Goal: Information Seeking & Learning: Learn about a topic

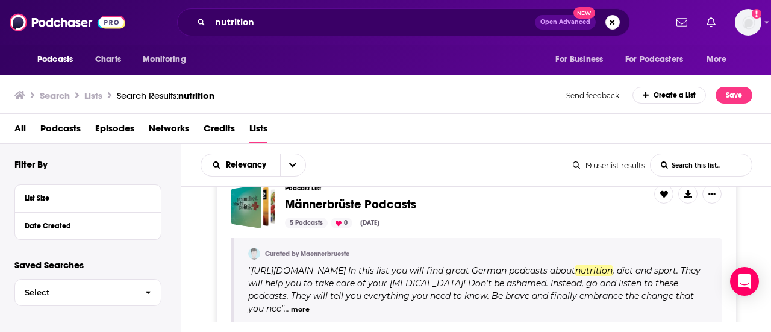
scroll to position [2217, 0]
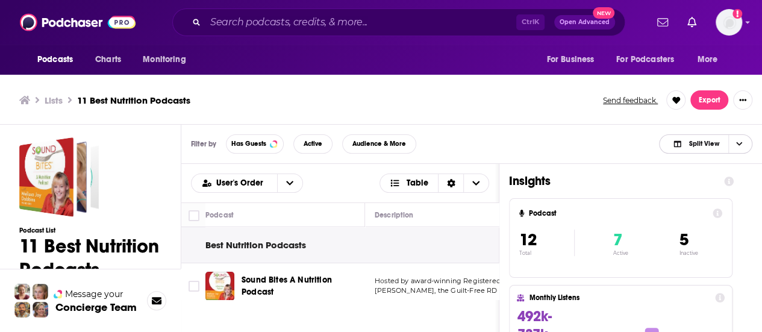
click at [740, 142] on icon "Choose View" at bounding box center [739, 143] width 6 height 7
click at [717, 181] on span "Podcast Only" at bounding box center [713, 184] width 60 height 7
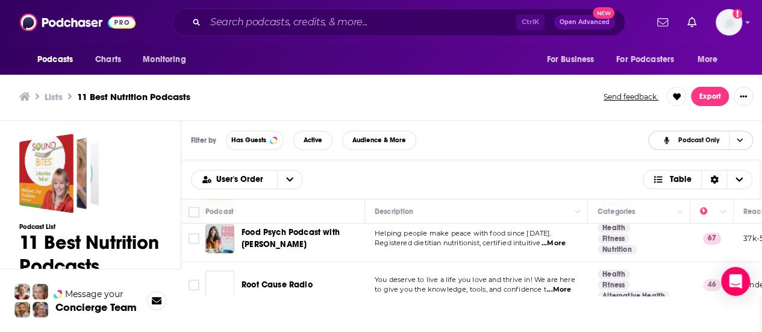
scroll to position [527, 0]
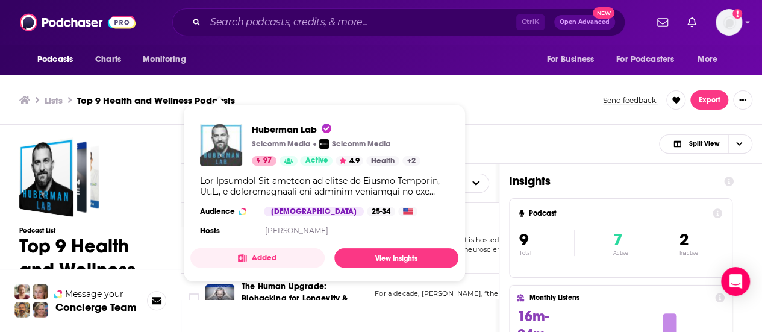
drag, startPoint x: 221, startPoint y: 244, endPoint x: 214, endPoint y: 142, distance: 102.0
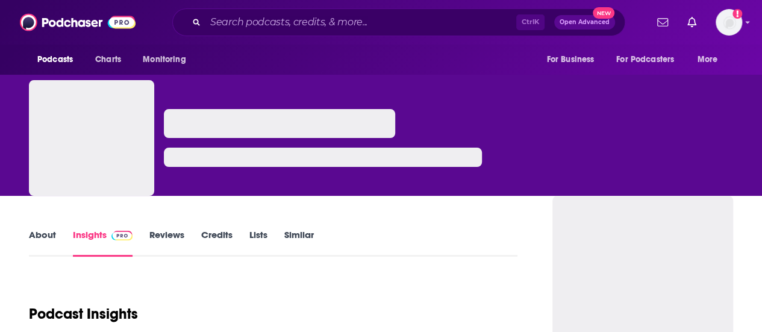
click at [263, 32] on div "Ctrl K Open Advanced New" at bounding box center [398, 22] width 453 height 28
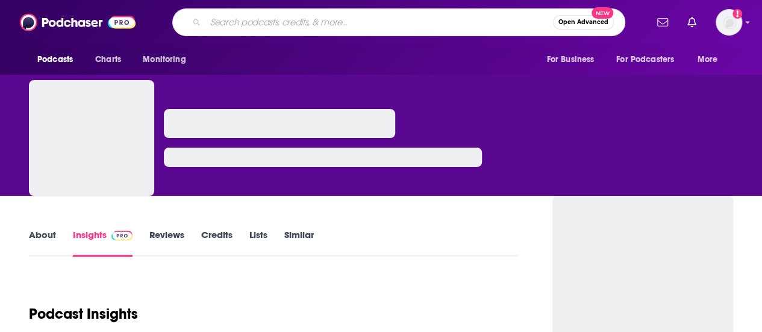
click at [254, 28] on input "Search podcasts, credits, & more..." at bounding box center [379, 22] width 348 height 19
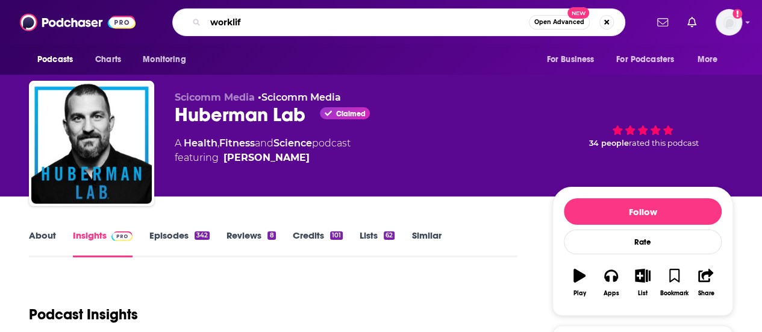
type input "worklife"
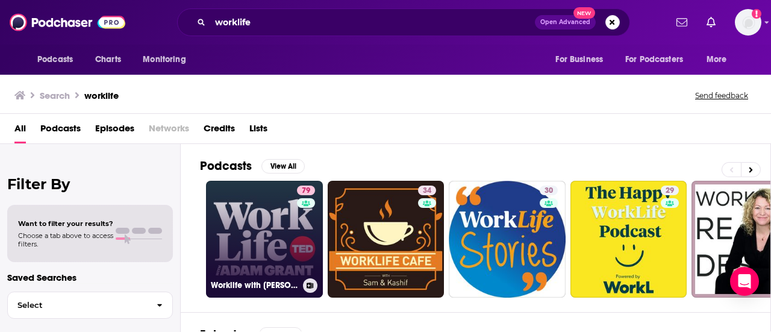
click at [261, 248] on link "79 Worklife with Adam Grant" at bounding box center [264, 239] width 117 height 117
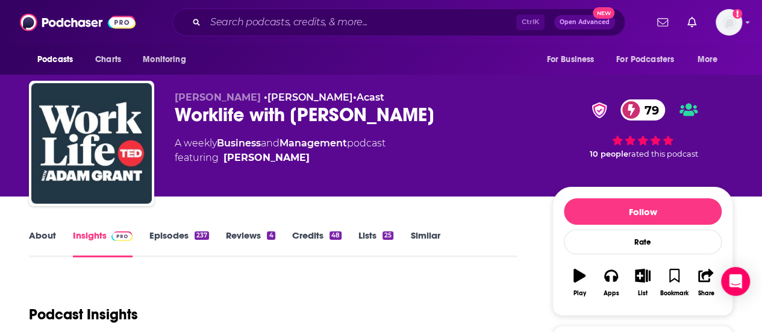
click at [34, 237] on link "About" at bounding box center [42, 244] width 27 height 28
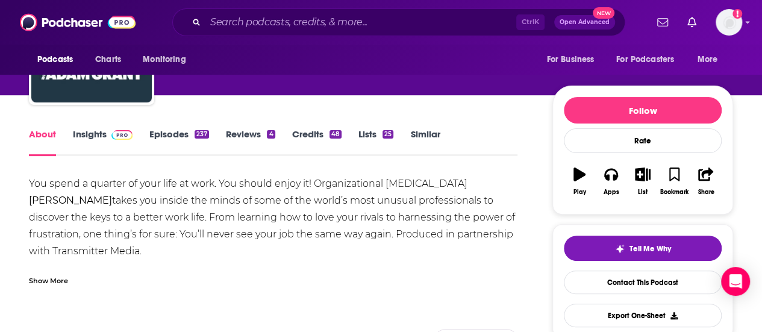
scroll to position [120, 0]
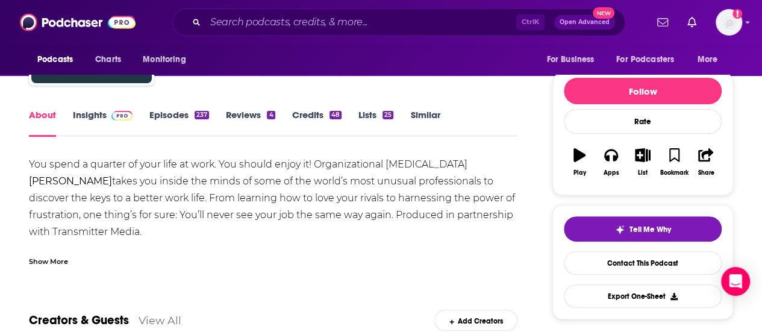
click at [112, 119] on img at bounding box center [121, 116] width 21 height 10
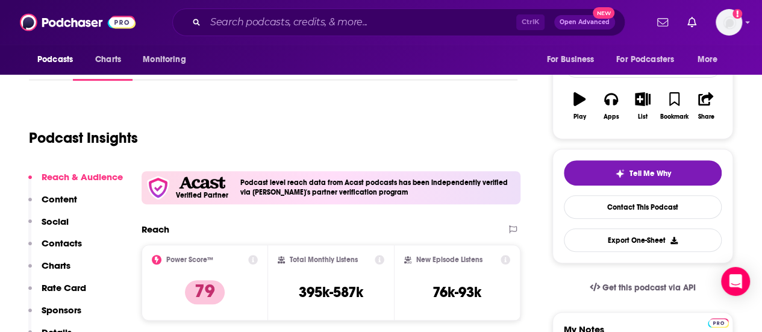
scroll to position [60, 0]
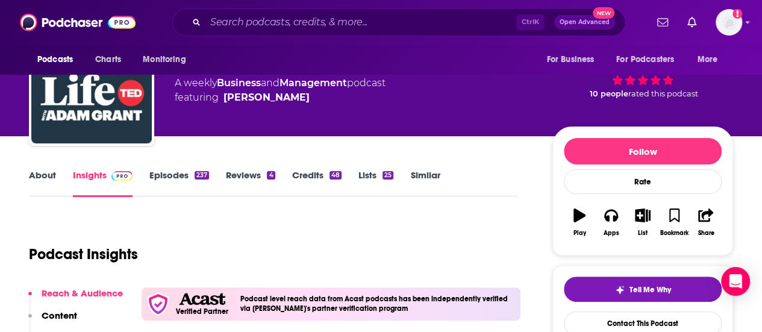
click at [195, 172] on div "237" at bounding box center [202, 175] width 14 height 8
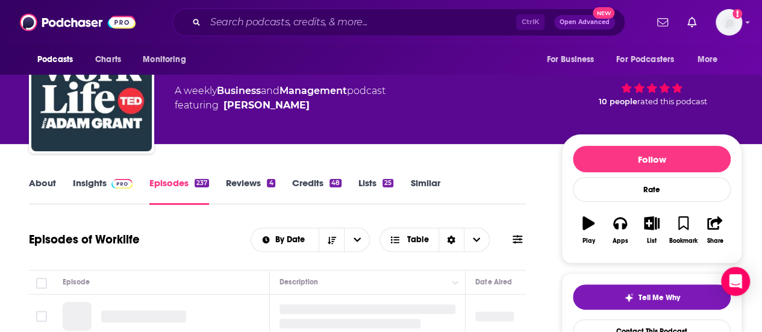
scroll to position [181, 0]
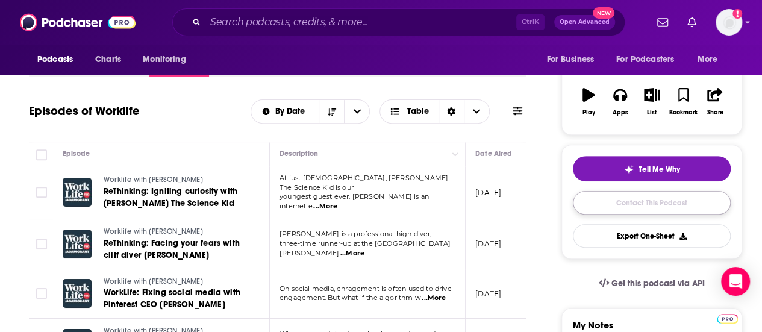
click at [606, 203] on link "Contact This Podcast" at bounding box center [652, 202] width 158 height 23
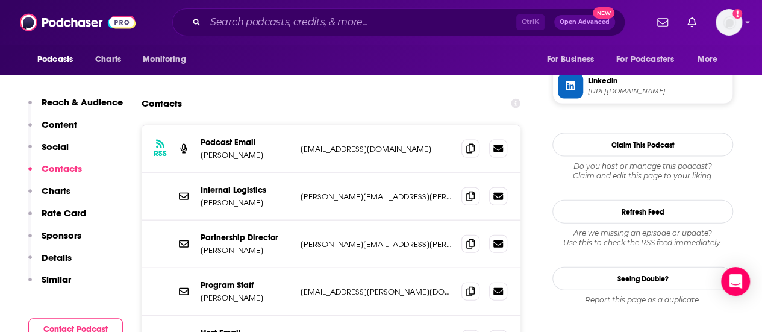
scroll to position [1265, 0]
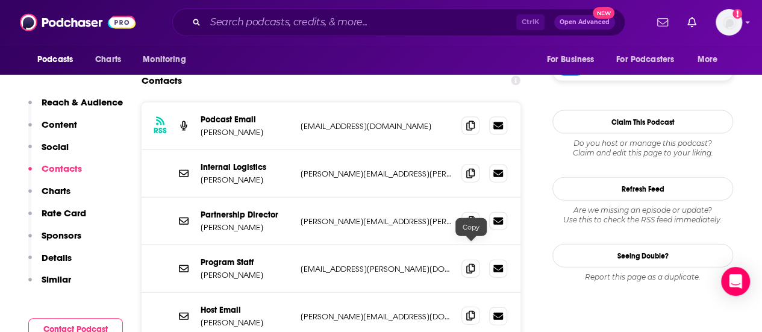
click at [475, 311] on icon at bounding box center [470, 316] width 8 height 10
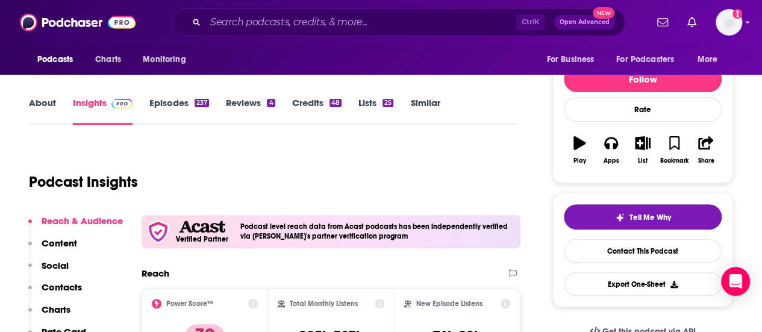
scroll to position [60, 0]
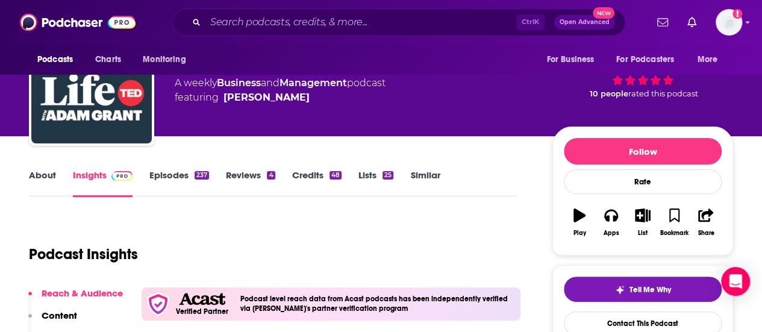
click at [47, 177] on link "About" at bounding box center [42, 183] width 27 height 28
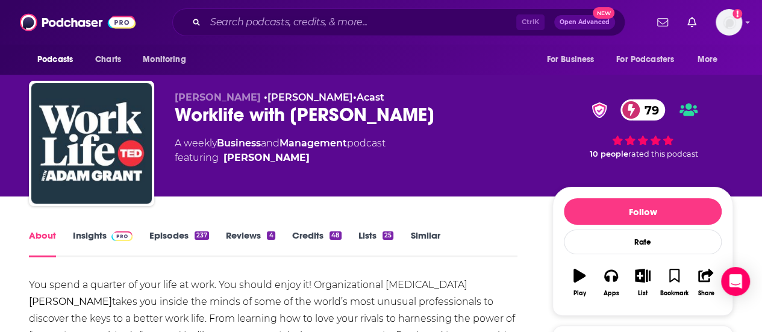
scroll to position [60, 0]
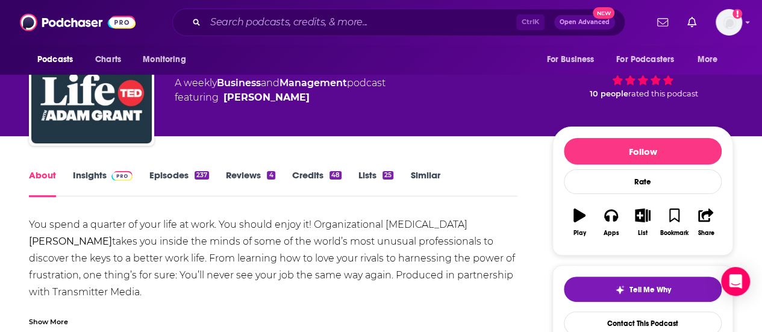
click at [198, 177] on div "237" at bounding box center [202, 175] width 14 height 8
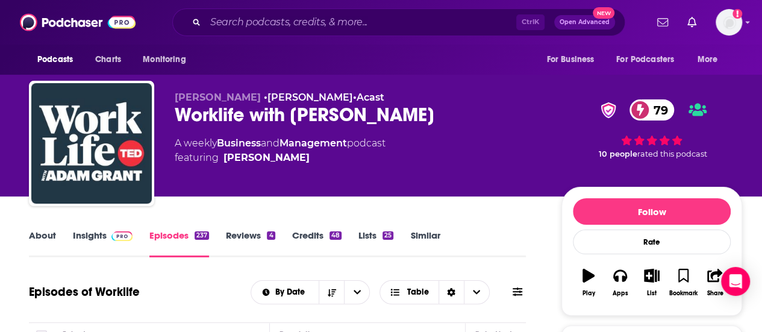
click at [81, 234] on link "Insights" at bounding box center [103, 244] width 60 height 28
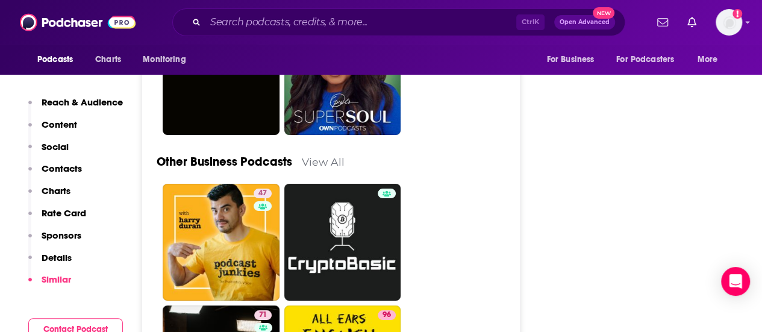
scroll to position [4579, 0]
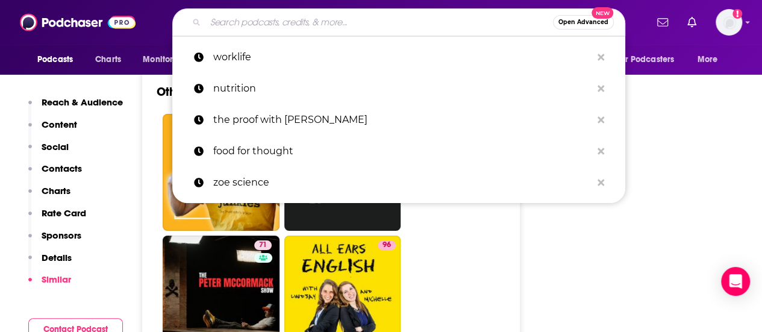
click at [351, 21] on input "Search podcasts, credits, & more..." at bounding box center [379, 22] width 348 height 19
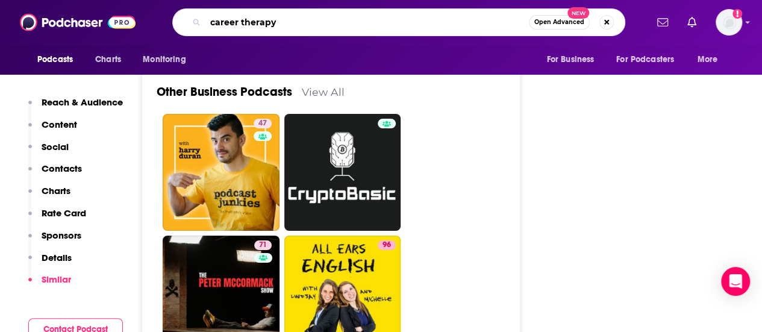
type input "career therapy"
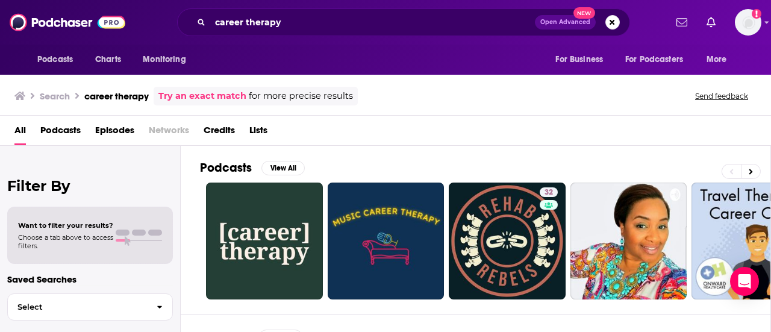
click at [507, 96] on div "Search career therapy Try an exact match for more precise results Send feedback" at bounding box center [382, 96] width 737 height 19
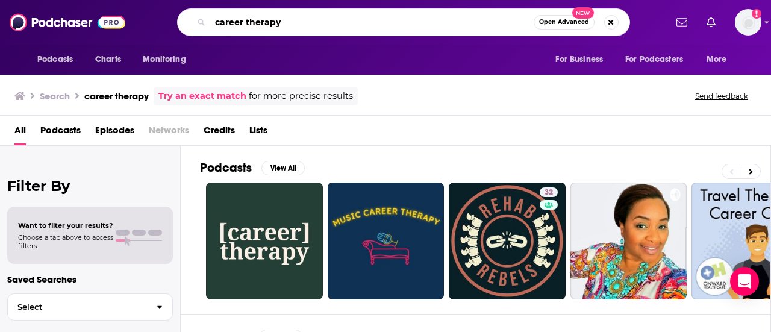
drag, startPoint x: 245, startPoint y: 18, endPoint x: 336, endPoint y: 20, distance: 91.0
click at [336, 20] on input "career therapy" at bounding box center [372, 22] width 324 height 19
type input "career happiness"
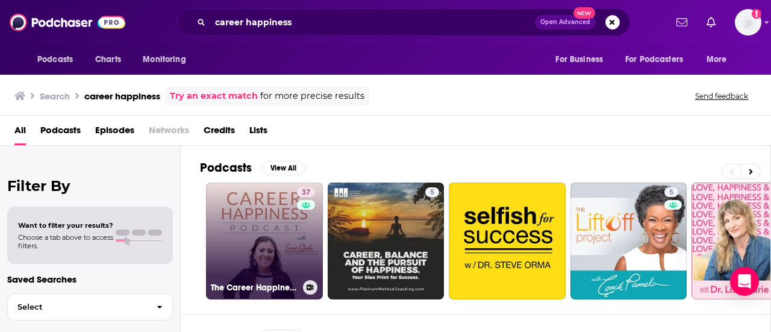
click at [276, 190] on link "37 The Career Happiness Podcast" at bounding box center [264, 241] width 117 height 117
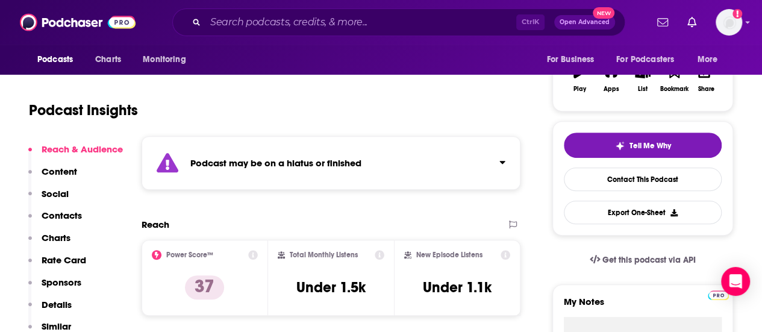
scroll to position [361, 0]
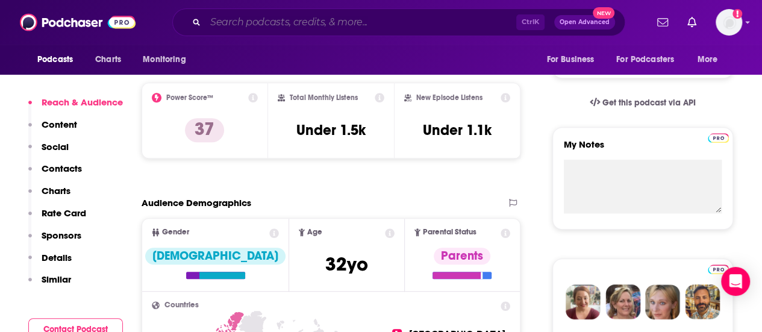
click at [383, 23] on input "Search podcasts, credits, & more..." at bounding box center [360, 22] width 311 height 19
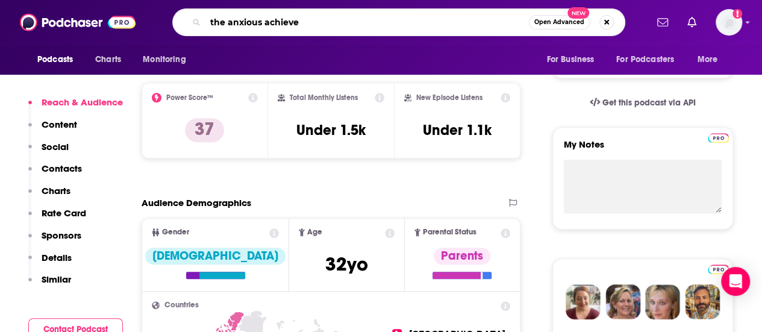
type input "the anxious achiever"
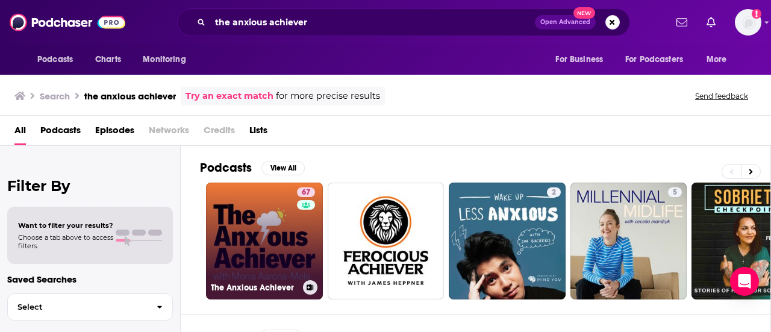
click at [265, 205] on link "67 The Anxious Achiever" at bounding box center [264, 241] width 117 height 117
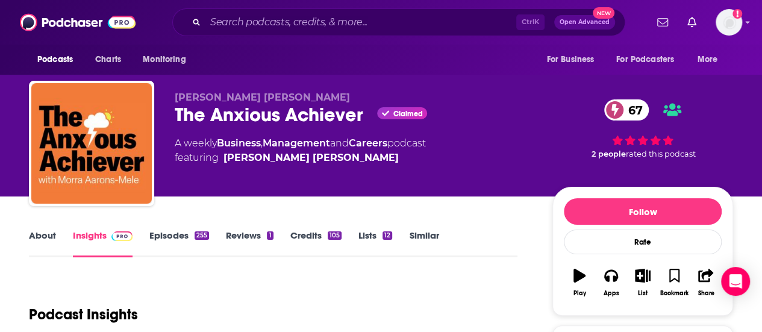
click at [40, 238] on link "About" at bounding box center [42, 244] width 27 height 28
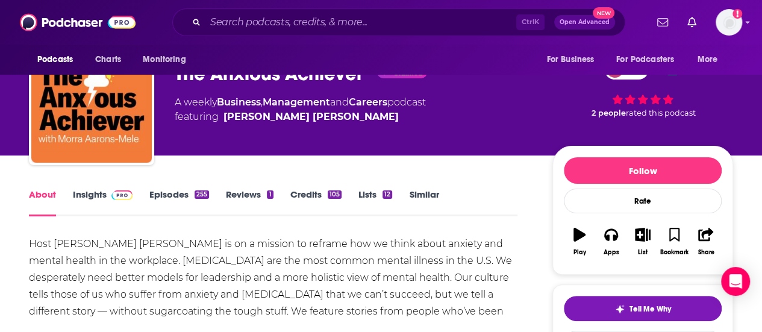
scroll to position [60, 0]
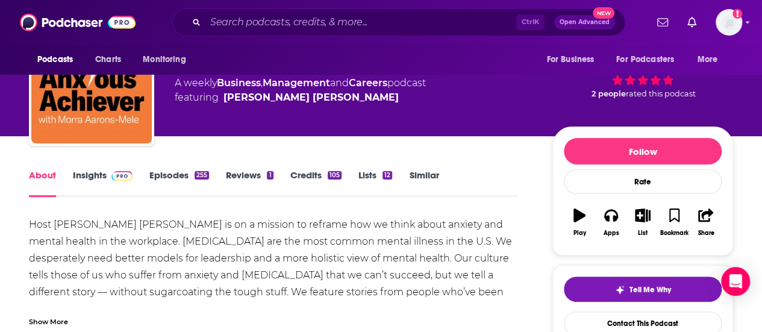
click at [184, 180] on link "Episodes 255" at bounding box center [179, 183] width 60 height 28
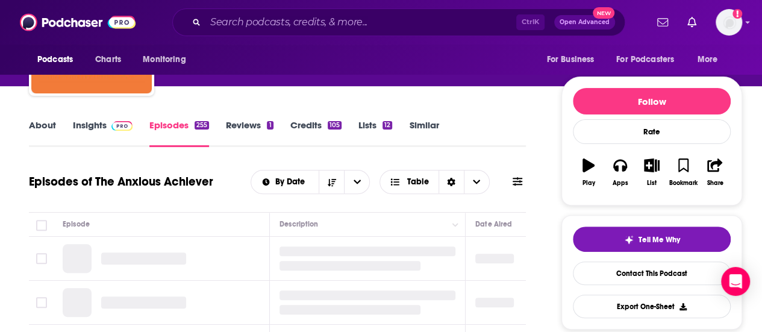
scroll to position [181, 0]
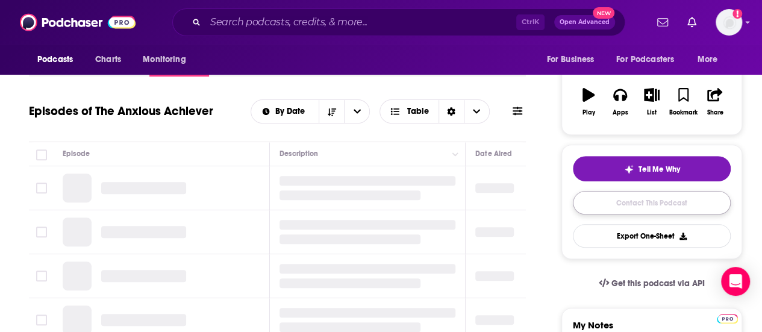
click at [665, 204] on link "Contact This Podcast" at bounding box center [652, 202] width 158 height 23
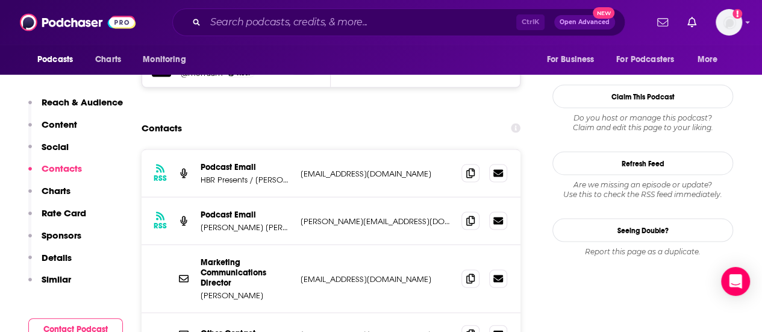
scroll to position [1205, 0]
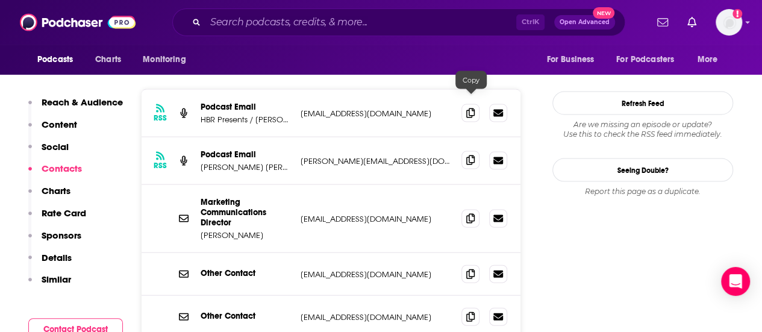
click at [470, 155] on icon at bounding box center [470, 160] width 8 height 10
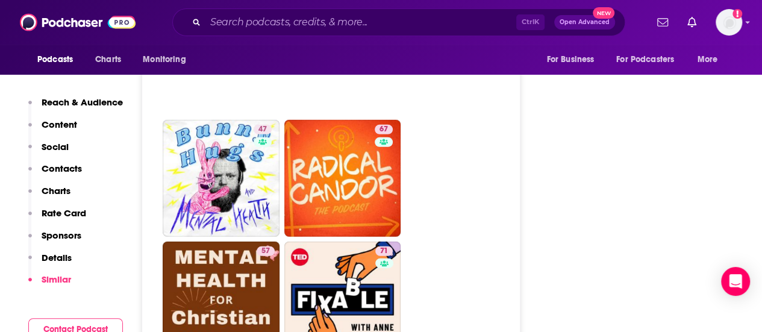
scroll to position [4037, 0]
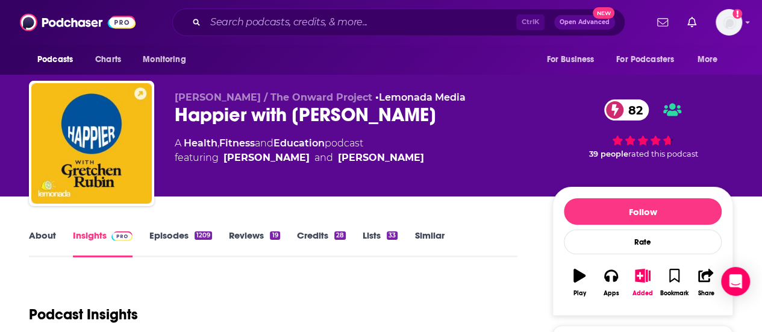
click at [40, 243] on link "About" at bounding box center [42, 244] width 27 height 28
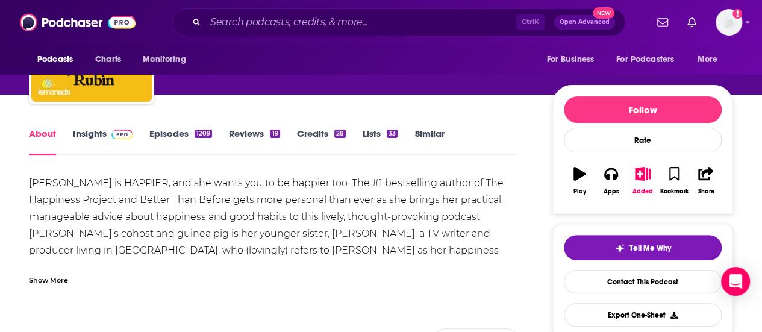
scroll to position [120, 0]
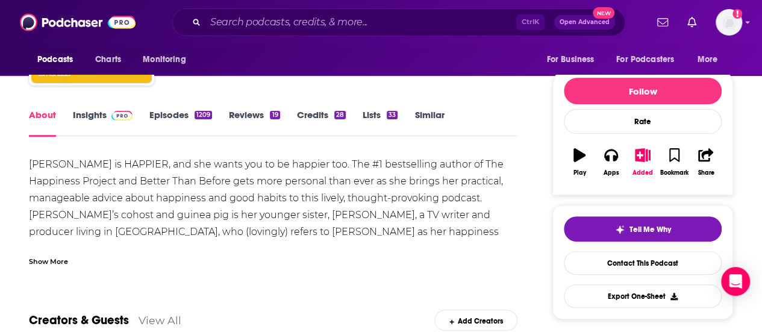
click at [83, 120] on link "Insights" at bounding box center [103, 123] width 60 height 28
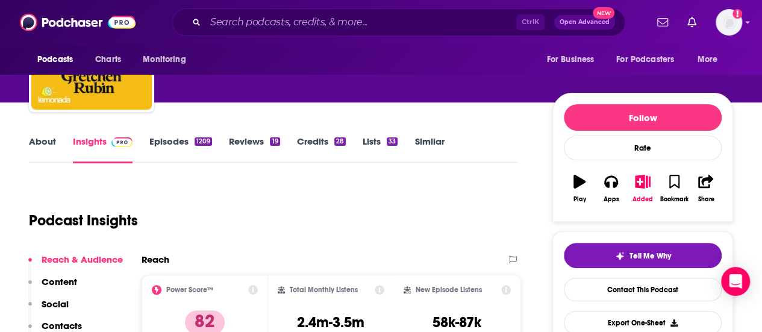
scroll to position [120, 0]
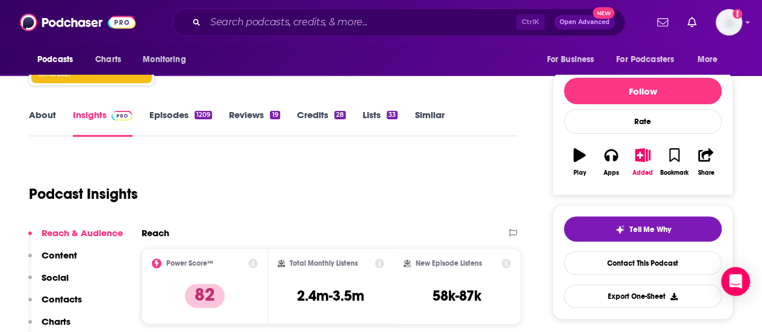
click at [170, 110] on link "Episodes 1209" at bounding box center [180, 123] width 63 height 28
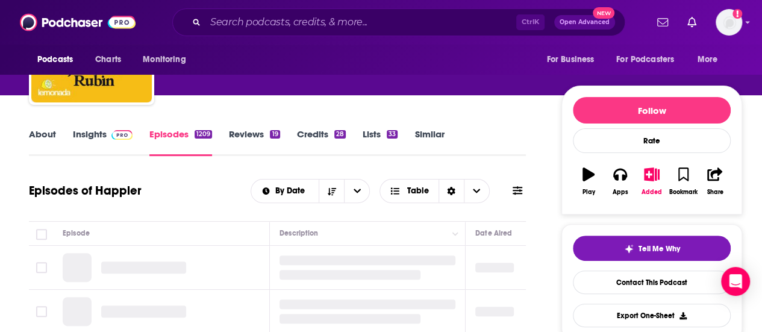
scroll to position [120, 0]
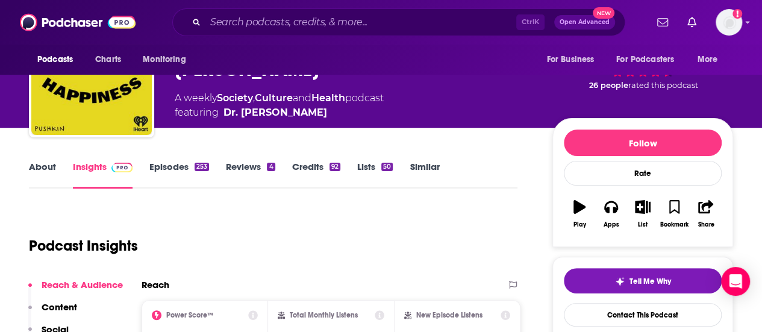
scroll to position [60, 0]
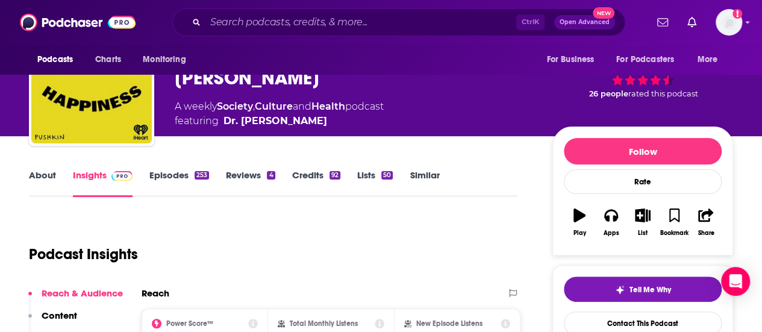
click at [34, 174] on link "About" at bounding box center [42, 183] width 27 height 28
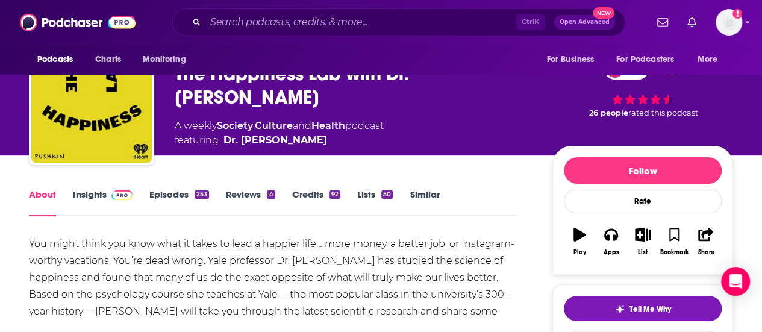
scroll to position [60, 0]
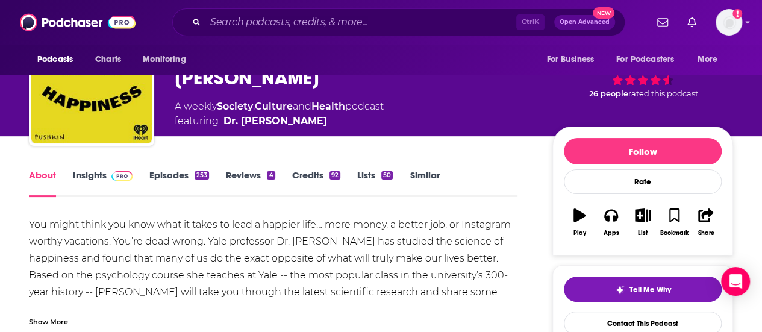
click at [98, 178] on link "Insights" at bounding box center [103, 183] width 60 height 28
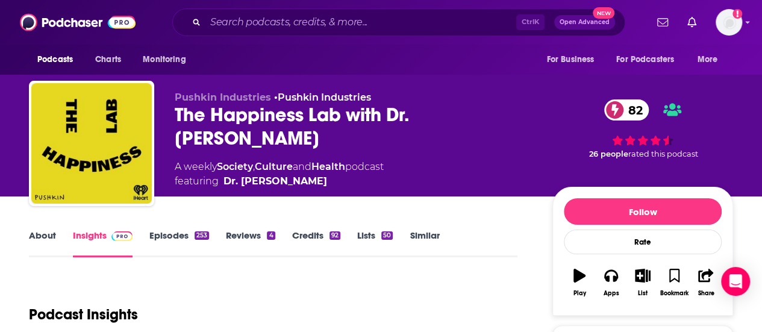
drag, startPoint x: 398, startPoint y: 33, endPoint x: 395, endPoint y: 27, distance: 6.7
click at [396, 32] on div "Ctrl K Open Advanced New" at bounding box center [398, 22] width 453 height 28
click at [392, 16] on input "Search podcasts, credits, & more..." at bounding box center [360, 22] width 311 height 19
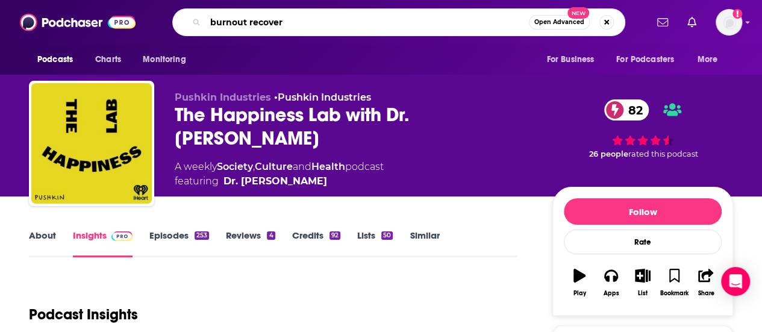
type input "burnout recovery"
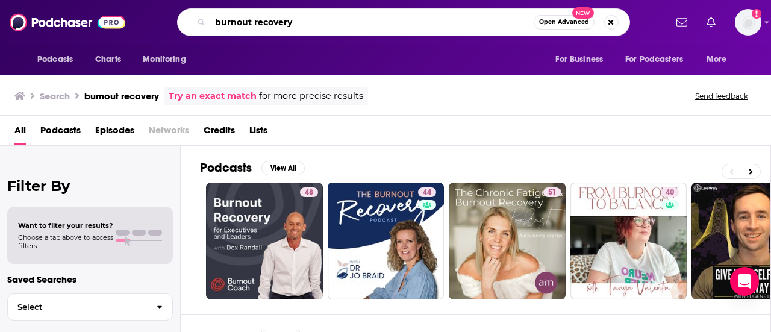
drag, startPoint x: 387, startPoint y: 25, endPoint x: 207, endPoint y: 20, distance: 180.2
click at [207, 20] on div "burnout recovery Open Advanced New" at bounding box center [403, 22] width 453 height 28
type input "happiful"
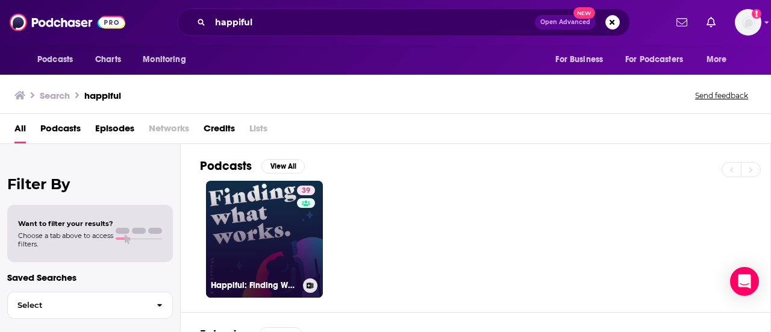
click at [299, 218] on div "39" at bounding box center [307, 232] width 21 height 93
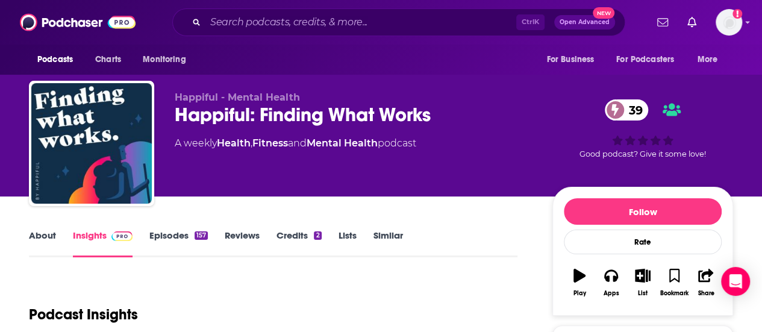
click at [37, 228] on div "About Insights Episodes 157 Reviews Credits 2 Lists Similar" at bounding box center [273, 243] width 489 height 30
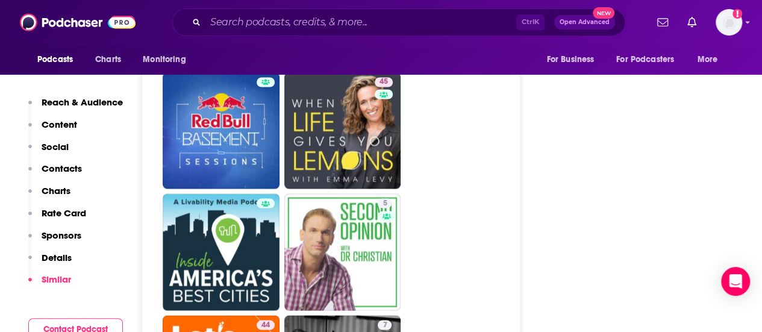
scroll to position [3253, 0]
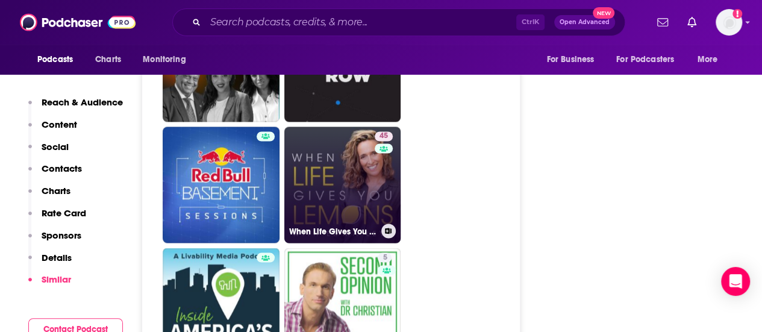
click at [354, 134] on link "45 When Life Gives You Lemons" at bounding box center [342, 185] width 117 height 117
type input "https://www.podchaser.com/podcasts/when-life-gives-you-lemons-5117533"
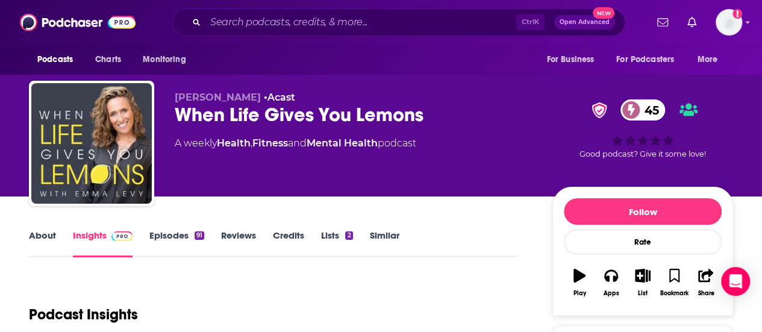
scroll to position [60, 0]
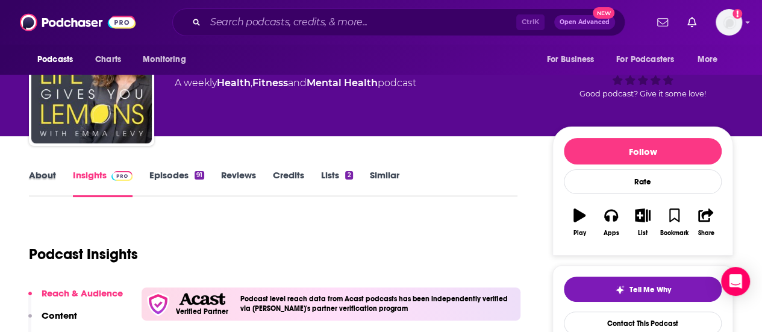
click at [57, 178] on div "About" at bounding box center [51, 183] width 44 height 28
click at [48, 179] on link "About" at bounding box center [42, 183] width 27 height 28
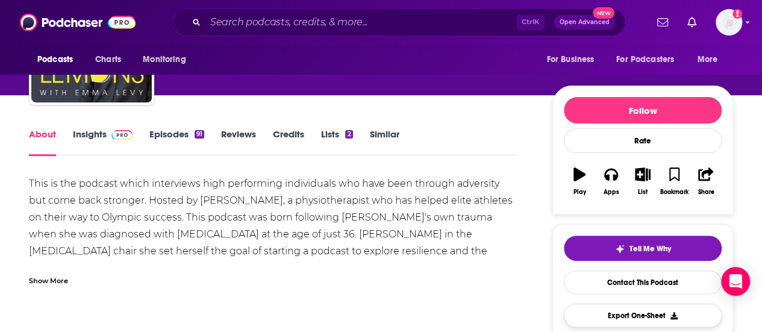
scroll to position [120, 0]
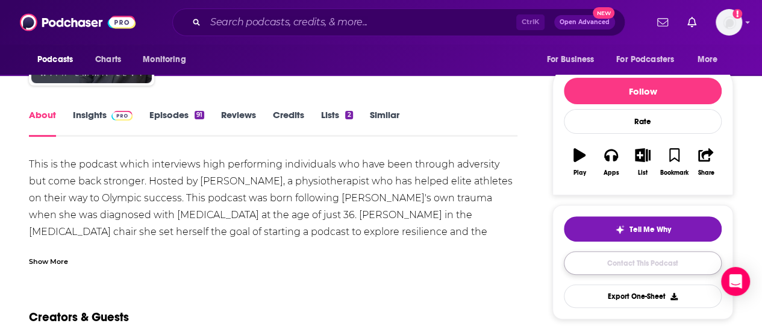
click at [600, 257] on link "Contact This Podcast" at bounding box center [643, 262] width 158 height 23
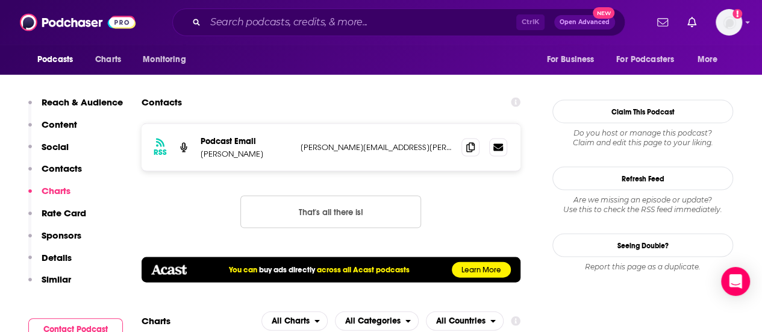
scroll to position [1092, 0]
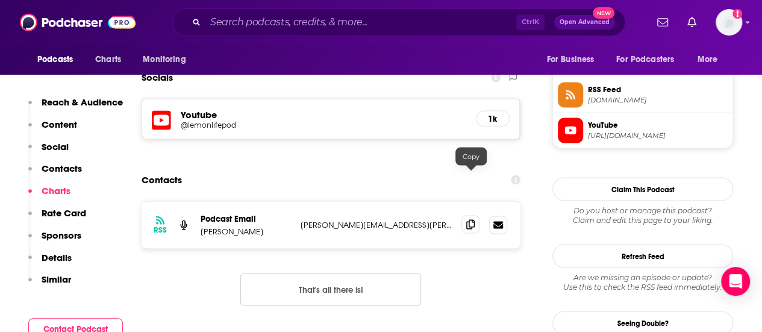
click at [472, 219] on icon at bounding box center [470, 224] width 8 height 10
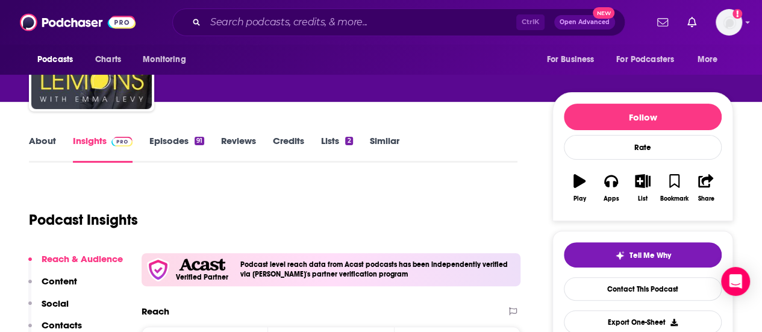
scroll to position [7, 0]
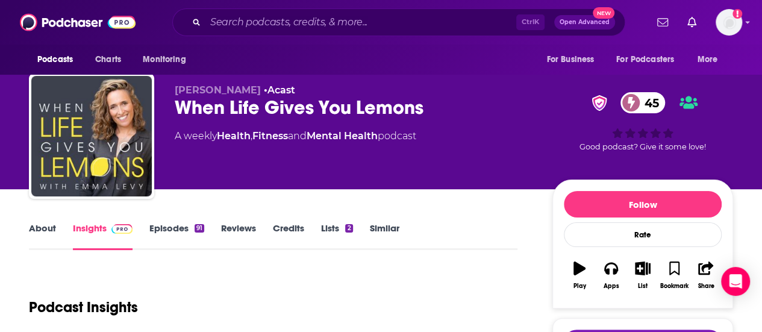
click at [172, 232] on link "Episodes 91" at bounding box center [176, 236] width 55 height 28
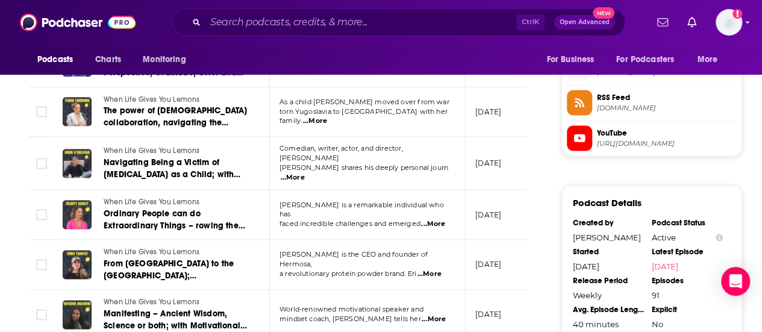
scroll to position [1084, 0]
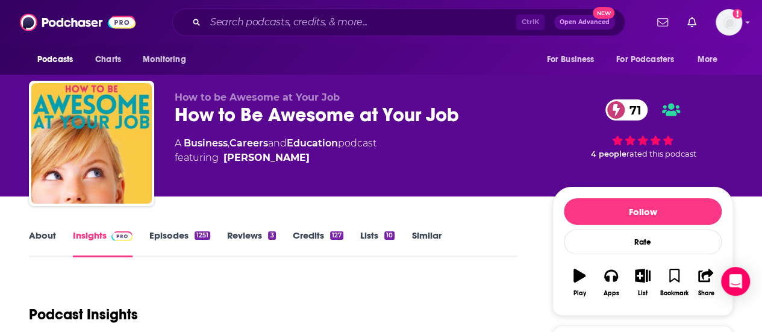
click at [41, 237] on link "About" at bounding box center [42, 244] width 27 height 28
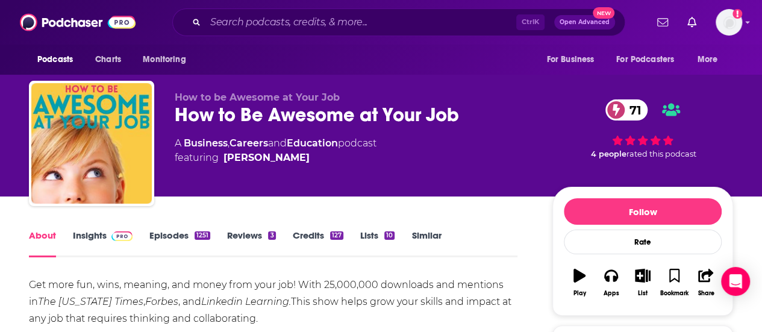
scroll to position [60, 0]
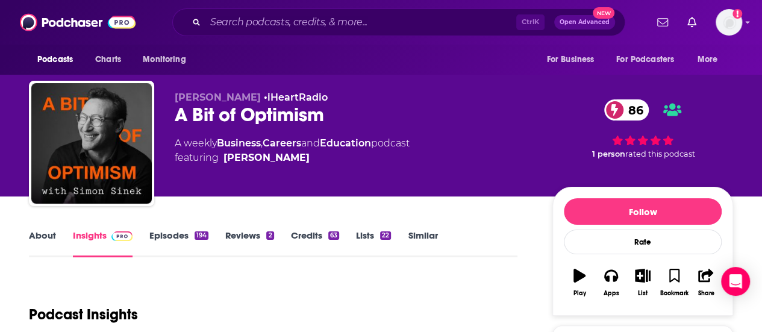
click at [36, 231] on link "About" at bounding box center [42, 244] width 27 height 28
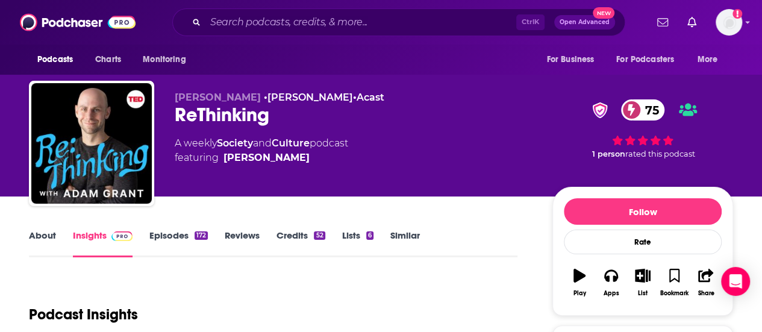
click at [37, 239] on link "About" at bounding box center [42, 244] width 27 height 28
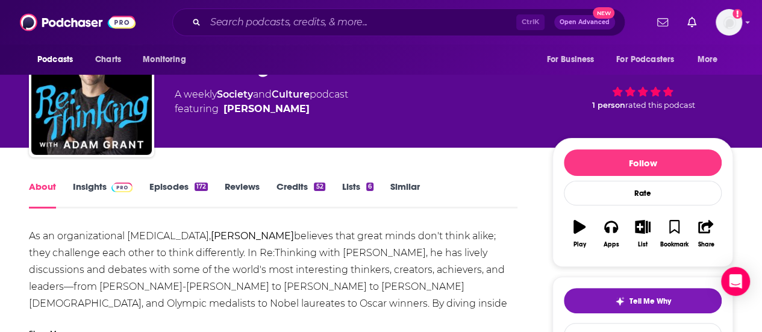
scroll to position [60, 0]
